Goal: Use online tool/utility: Utilize a website feature to perform a specific function

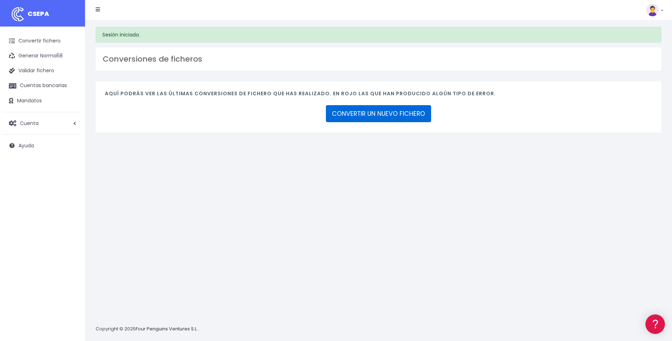
click at [378, 115] on link "CONVERTIR UN NUEVO FICHERO" at bounding box center [378, 113] width 105 height 17
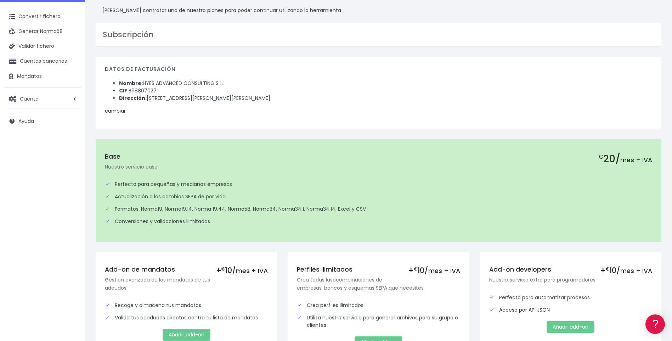
scroll to position [35, 0]
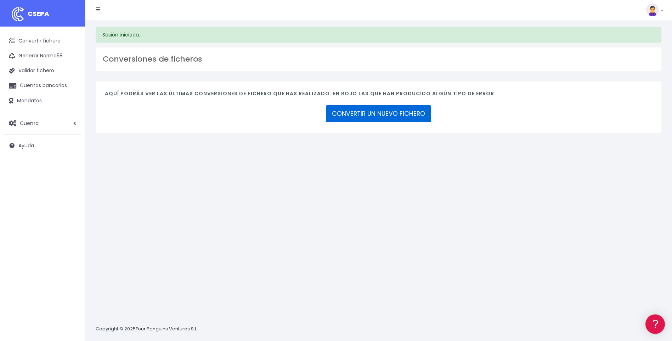
click at [397, 114] on link "CONVERTIR UN NUEVO FICHERO" at bounding box center [378, 113] width 105 height 17
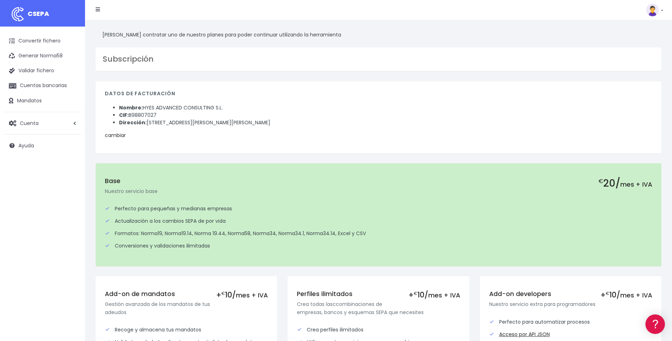
click at [115, 135] on link "cambiar" at bounding box center [115, 135] width 21 height 7
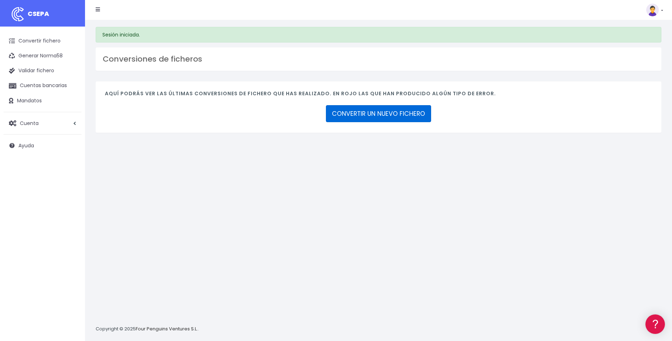
click at [374, 114] on link "CONVERTIR UN NUEVO FICHERO" at bounding box center [378, 113] width 105 height 17
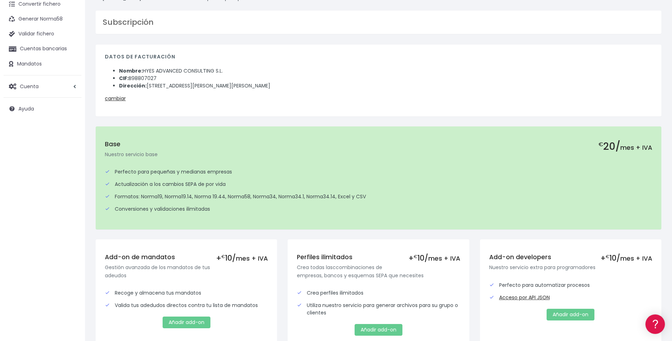
scroll to position [35, 0]
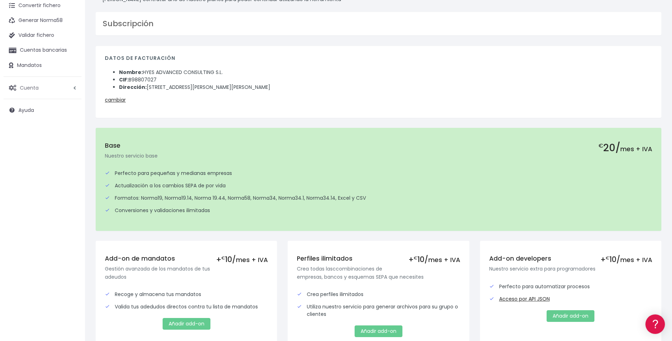
click at [31, 88] on span "Cuenta" at bounding box center [29, 87] width 19 height 7
click at [32, 130] on link "Facturación" at bounding box center [46, 130] width 70 height 13
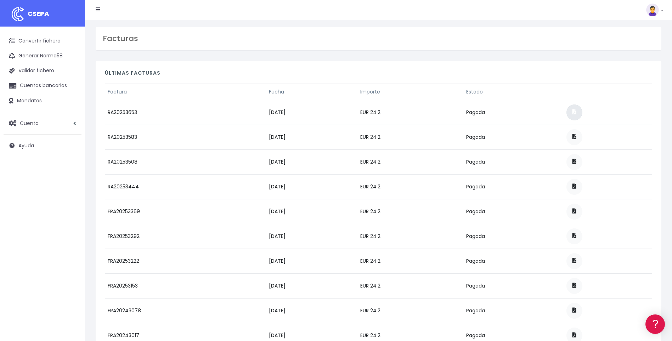
click at [576, 112] on span at bounding box center [575, 111] width 4 height 5
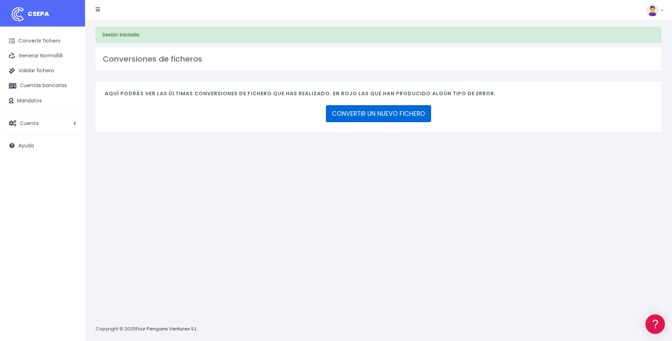
click at [361, 113] on link "CONVERTIR UN NUEVO FICHERO" at bounding box center [378, 113] width 105 height 17
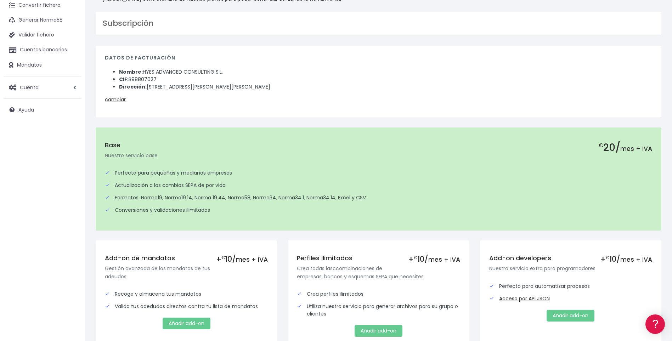
scroll to position [35, 0]
click at [118, 100] on link "cambiar" at bounding box center [115, 99] width 21 height 7
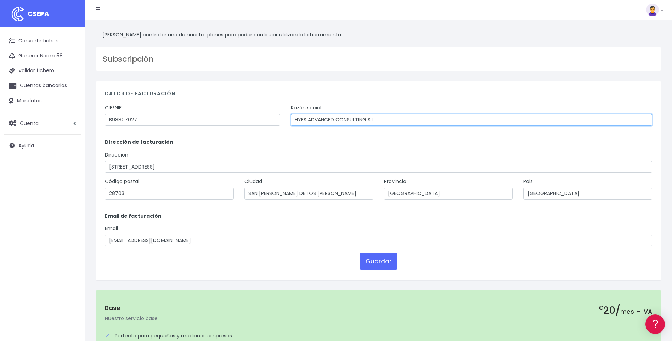
drag, startPoint x: 381, startPoint y: 120, endPoint x: 273, endPoint y: 119, distance: 108.1
click at [273, 119] on div "CIF/NIF B98807027 Razón social HYES ADVANCED CONSULTING S.L." at bounding box center [379, 117] width 558 height 27
type input "SUCCESSFUL ERA S.L."
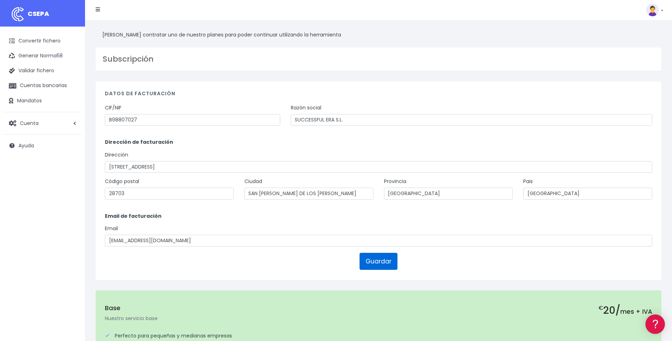
click at [377, 261] on button "Guardar" at bounding box center [379, 261] width 38 height 17
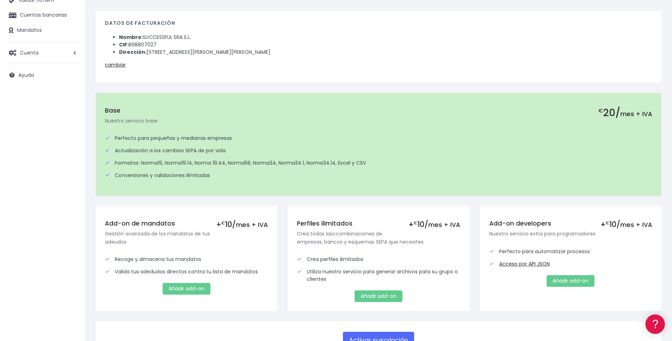
scroll to position [106, 0]
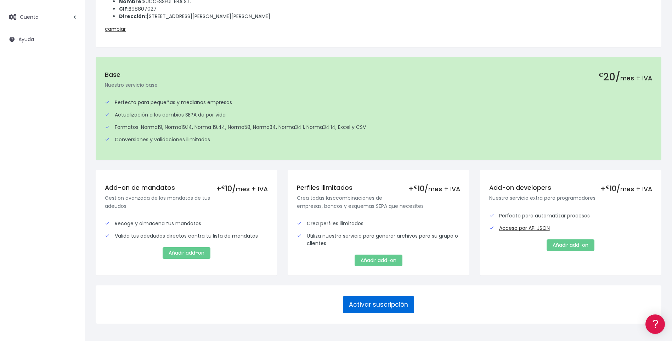
click at [373, 303] on button "Activar suscripción" at bounding box center [378, 304] width 71 height 17
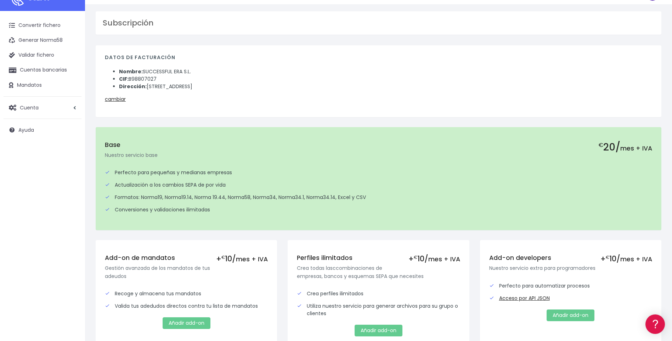
scroll to position [3, 0]
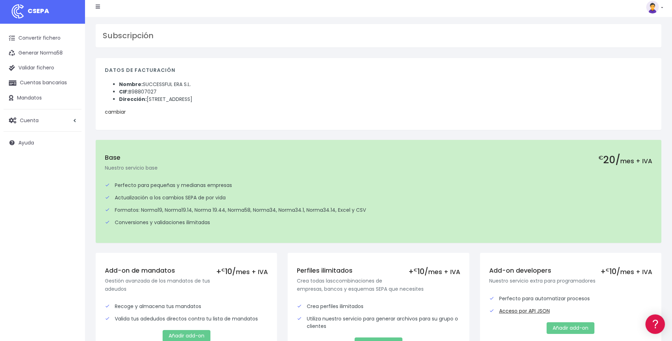
click at [122, 113] on link "cambiar" at bounding box center [115, 111] width 21 height 7
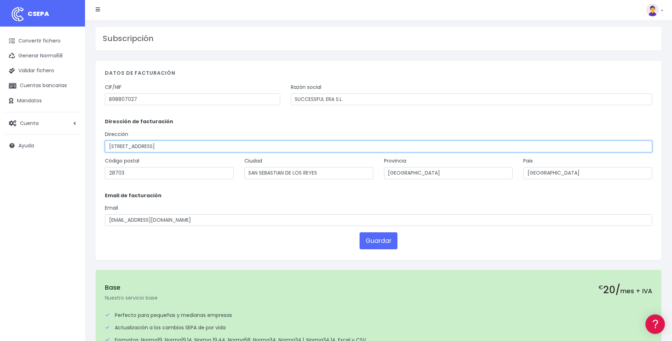
drag, startPoint x: 172, startPoint y: 147, endPoint x: 114, endPoint y: 147, distance: 57.4
click at [114, 147] on input "[STREET_ADDRESS]" at bounding box center [378, 147] width 547 height 12
type input "A"
type input "VIRGEN DE LA [DEMOGRAPHIC_DATA] 17"
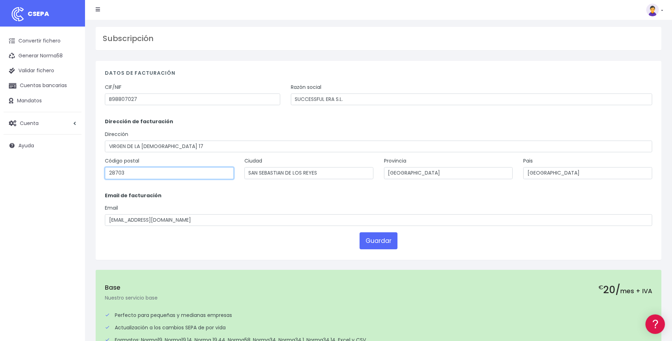
click at [127, 173] on input "28703" at bounding box center [169, 173] width 129 height 12
type input "28027"
drag, startPoint x: 328, startPoint y: 175, endPoint x: 246, endPoint y: 170, distance: 82.0
click at [246, 170] on input "SAN SEBASTIAN DE LOS REYES" at bounding box center [308, 173] width 129 height 12
type input "MADRID"
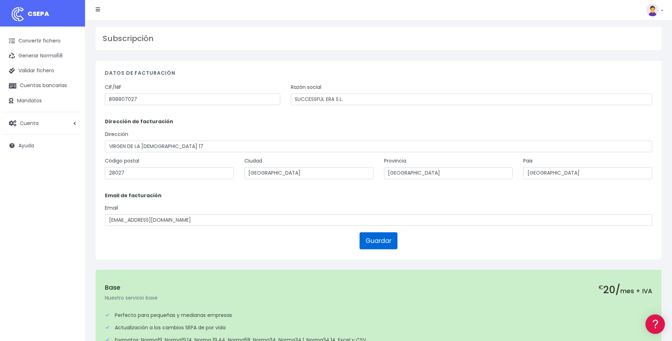
click at [383, 244] on button "Guardar" at bounding box center [379, 240] width 38 height 17
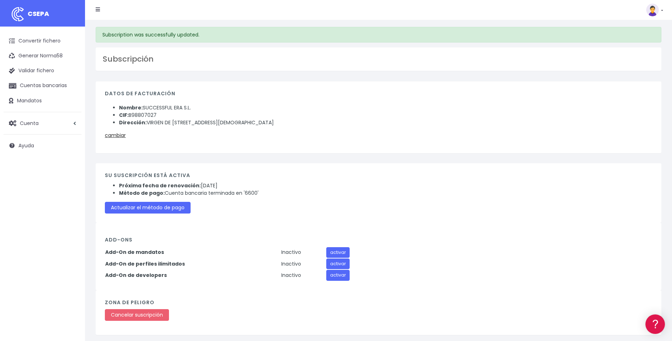
scroll to position [25, 0]
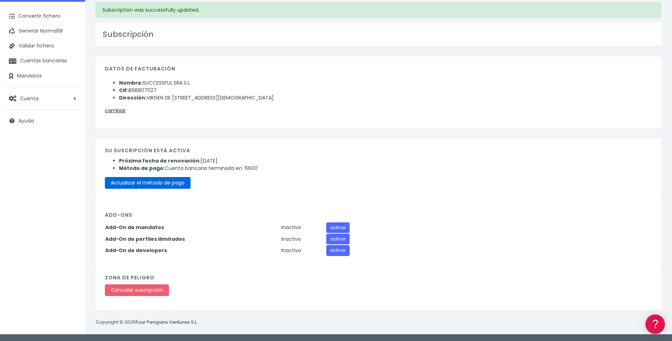
click at [158, 183] on link "Actualizar el método de pago" at bounding box center [148, 183] width 86 height 12
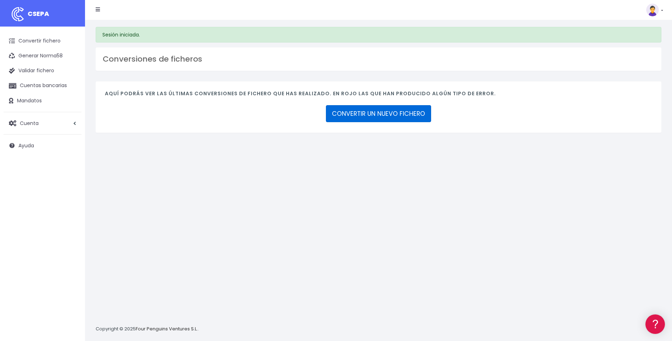
click at [378, 114] on link "CONVERTIR UN NUEVO FICHERO" at bounding box center [378, 113] width 105 height 17
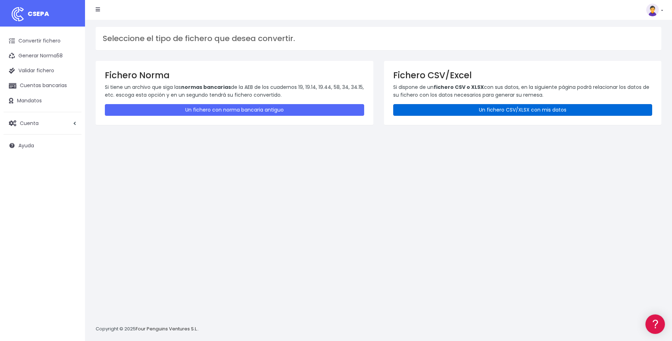
click at [489, 111] on link "Un fichero CSV/XLSX con mis datos" at bounding box center [522, 110] width 259 height 12
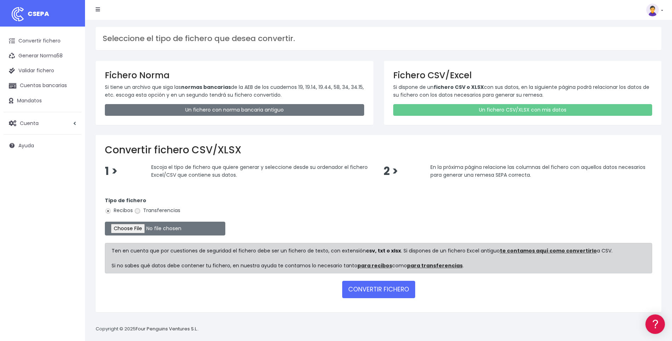
click at [138, 212] on input "Transferencias" at bounding box center [137, 211] width 6 height 6
radio input "true"
click at [129, 227] on input "file" at bounding box center [165, 229] width 120 height 14
type input "C:\fakepath\A8.csv"
click at [387, 289] on button "CONVERTIR FICHERO" at bounding box center [378, 289] width 73 height 17
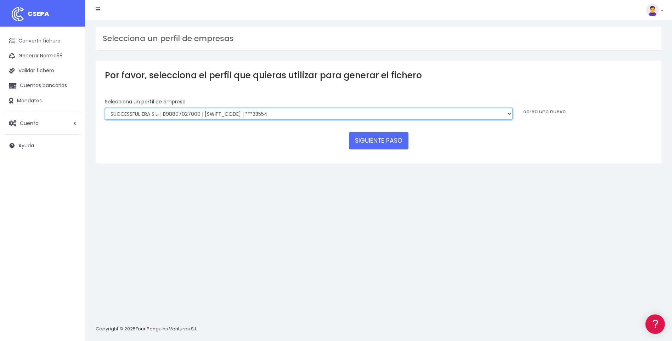
click at [508, 114] on select "SUCCESSFUL ERA S.L. | B98807027000 | [SWIFT_CODE] | ***33554 SERVICE FOR YOU S.…" at bounding box center [309, 114] width 408 height 12
select select "2252"
click at [105, 108] on select "SUCCESSFUL ERA S.L. | B98807027000 | [SWIFT_CODE] | ***33554 SERVICE FOR YOU S.…" at bounding box center [309, 114] width 408 height 12
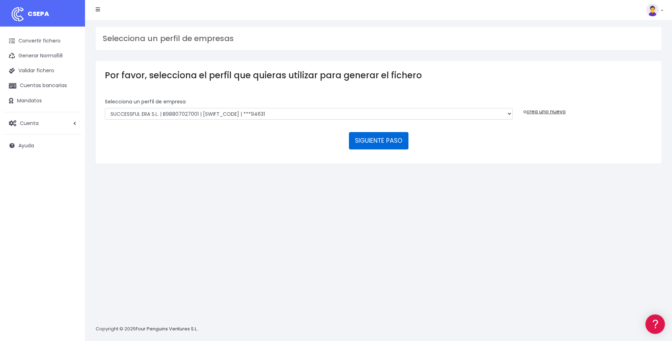
click at [384, 142] on button "SIGUIENTE PASO" at bounding box center [379, 140] width 60 height 17
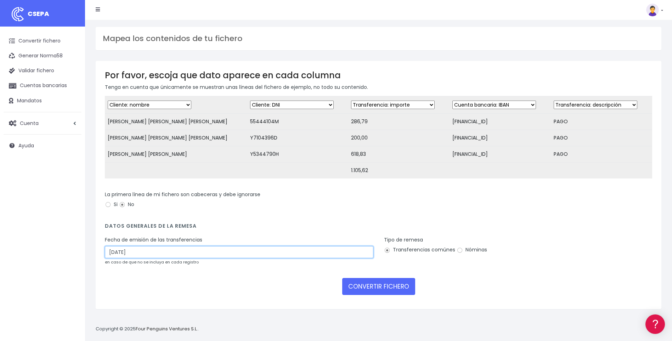
click at [114, 258] on input "[DATE]" at bounding box center [239, 252] width 269 height 12
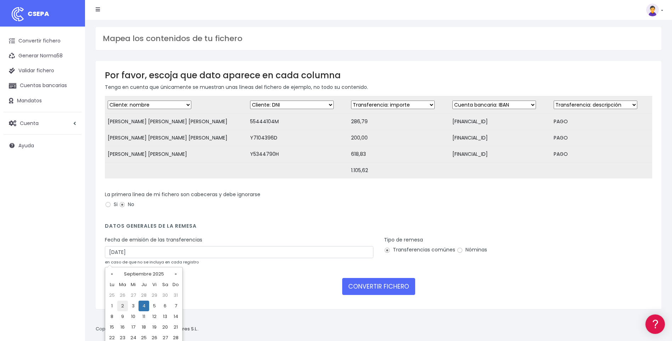
click at [123, 306] on td "2" at bounding box center [122, 306] width 11 height 11
type input "02/09/2025"
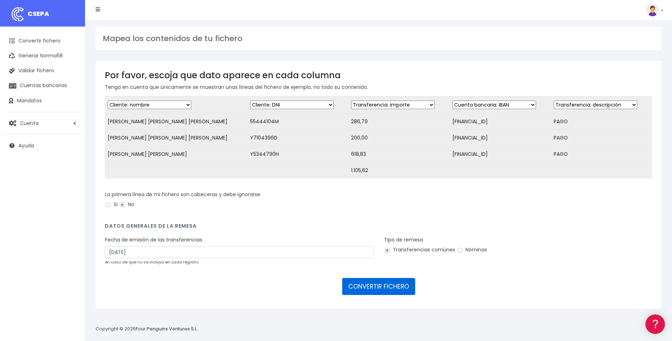
click at [373, 293] on button "CONVERTIR FICHERO" at bounding box center [378, 286] width 73 height 17
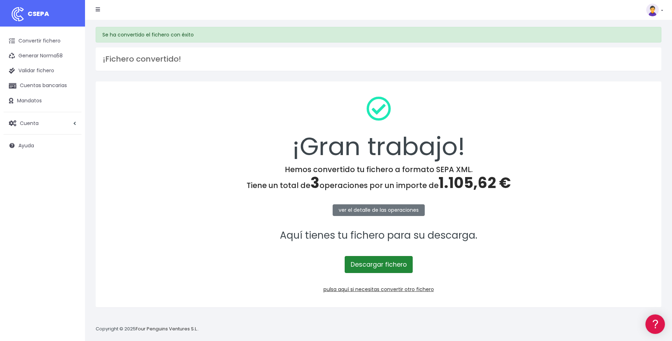
click at [386, 266] on link "Descargar fichero" at bounding box center [379, 264] width 68 height 17
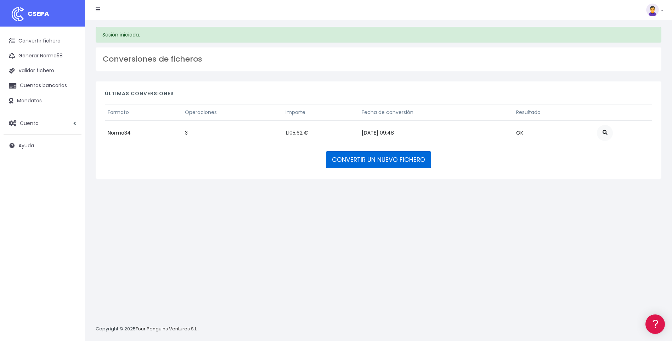
click at [388, 159] on link "CONVERTIR UN NUEVO FICHERO" at bounding box center [378, 159] width 105 height 17
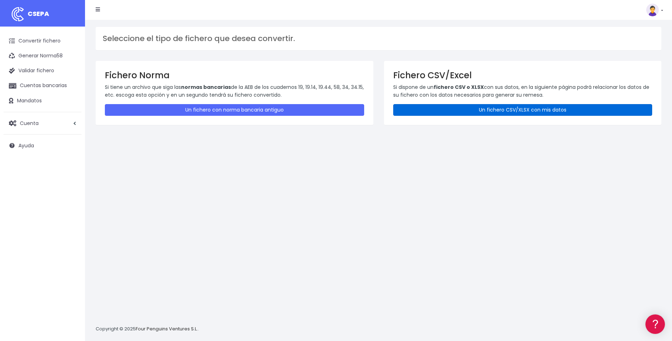
click at [477, 112] on link "Un fichero CSV/XLSX con mis datos" at bounding box center [522, 110] width 259 height 12
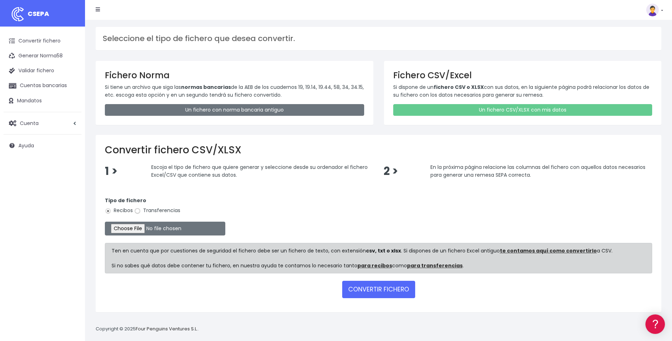
click at [136, 212] on input "Transferencias" at bounding box center [137, 211] width 6 height 6
radio input "true"
click at [134, 226] on input "file" at bounding box center [165, 229] width 120 height 14
type input "C:\fakepath\A9.csv"
click at [373, 289] on button "CONVERTIR FICHERO" at bounding box center [378, 289] width 73 height 17
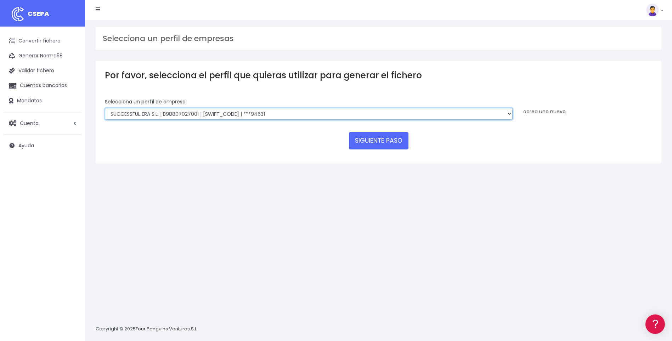
click at [509, 111] on select "SUCCESSFUL ERA S.L. | B98807027000 | [SWIFT_CODE] | ***33554 SERVICE FOR YOU S.…" at bounding box center [309, 114] width 408 height 12
select select "2585"
click at [105, 108] on select "SUCCESSFUL ERA S.L. | B98807027000 | BSABESBBXXX | ***33554 SERVICE FOR YOU S.L…" at bounding box center [309, 114] width 408 height 12
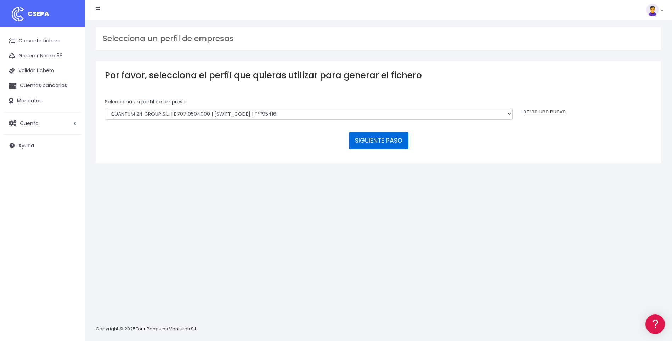
click at [383, 143] on button "SIGUIENTE PASO" at bounding box center [379, 140] width 60 height 17
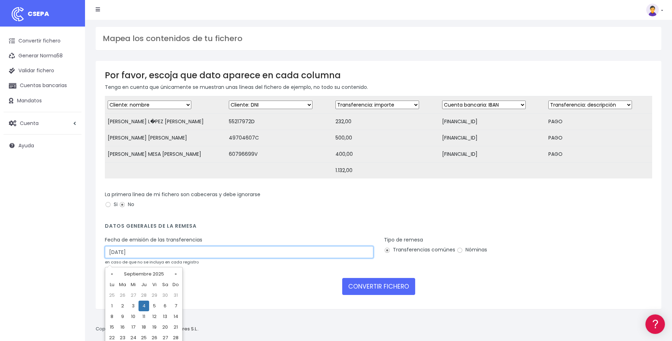
click at [113, 256] on input "04/09/2025" at bounding box center [239, 252] width 269 height 12
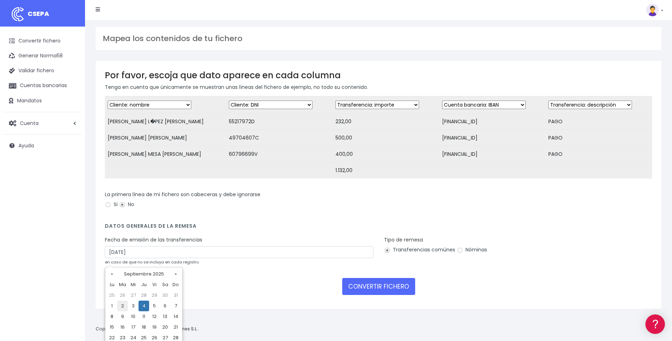
click at [121, 307] on td "2" at bounding box center [122, 306] width 11 height 11
type input "02/09/2025"
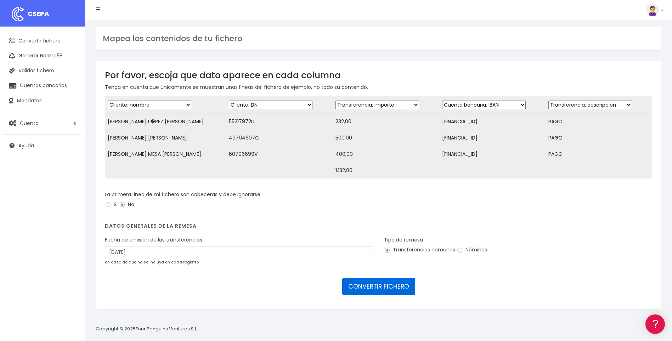
click at [387, 291] on button "CONVERTIR FICHERO" at bounding box center [378, 286] width 73 height 17
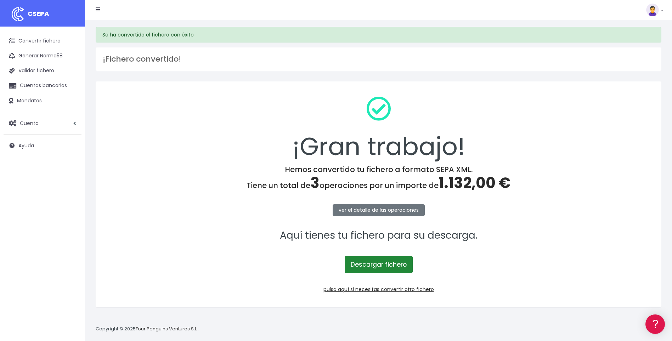
click at [398, 265] on link "Descargar fichero" at bounding box center [379, 264] width 68 height 17
